Goal: Task Accomplishment & Management: Use online tool/utility

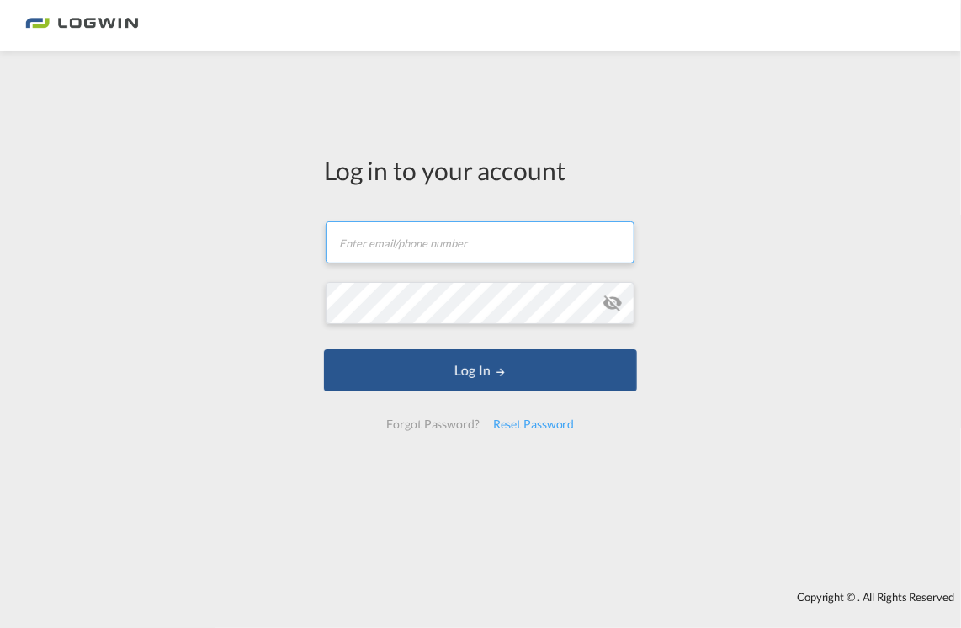
click at [397, 246] on input "text" at bounding box center [480, 242] width 309 height 42
type input "[EMAIL_ADDRESS][PERSON_NAME][DOMAIN_NAME]"
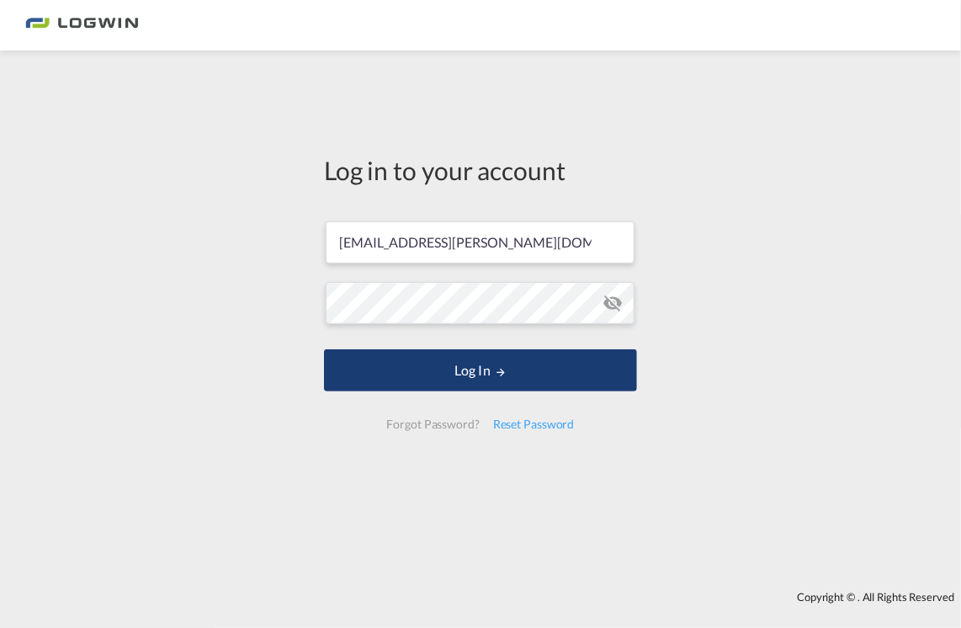
click at [474, 374] on button "Log In" at bounding box center [480, 370] width 313 height 42
